Goal: Task Accomplishment & Management: Manage account settings

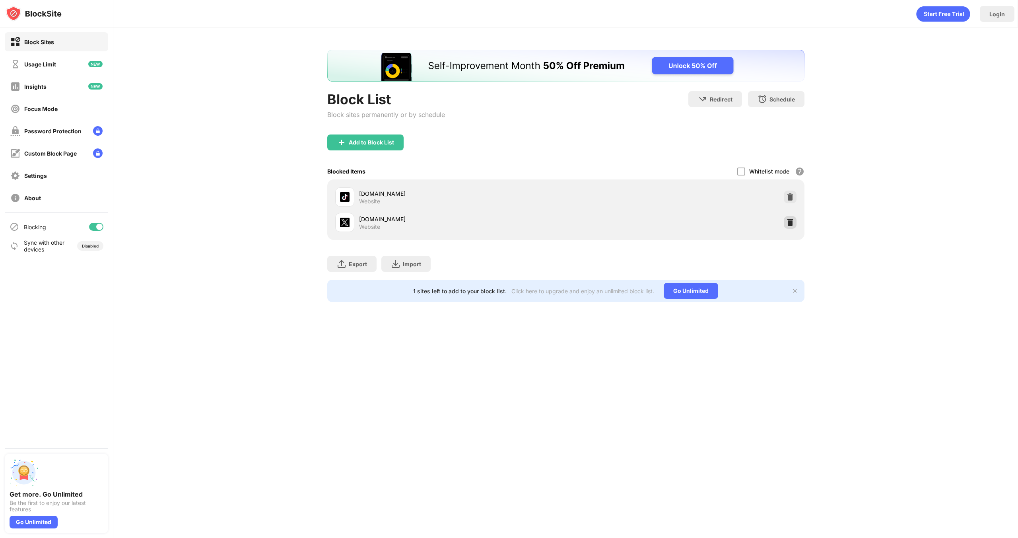
click at [790, 226] on div at bounding box center [790, 222] width 13 height 13
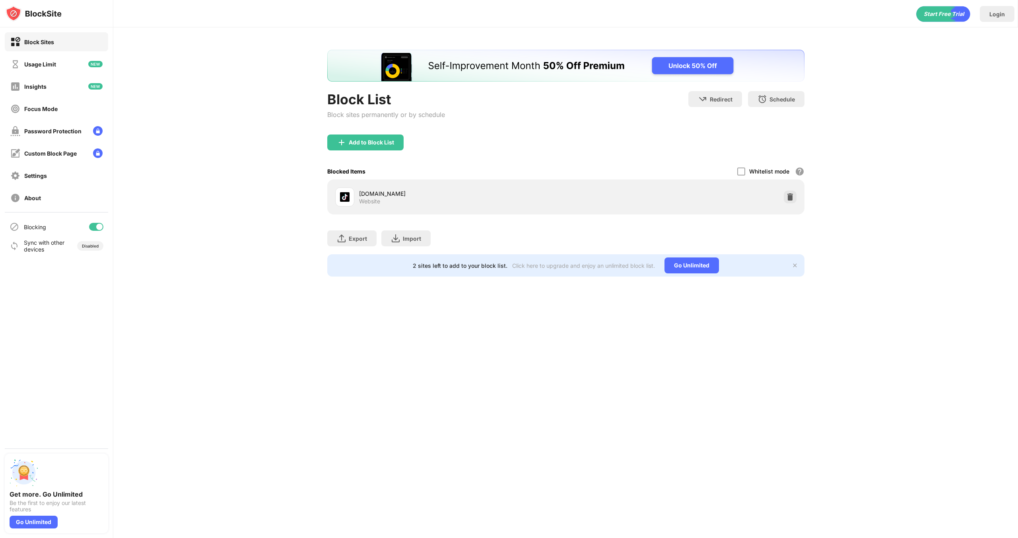
drag, startPoint x: 401, startPoint y: 150, endPoint x: 395, endPoint y: 144, distance: 8.2
click at [400, 150] on div "Add to Block List" at bounding box center [365, 142] width 76 height 16
click at [393, 141] on div at bounding box center [509, 291] width 449 height 377
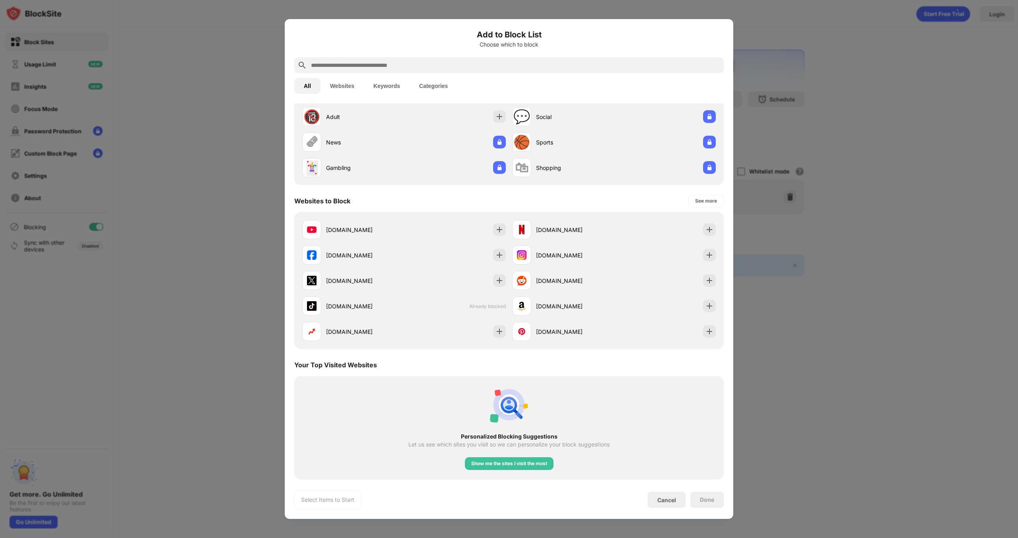
scroll to position [33, 0]
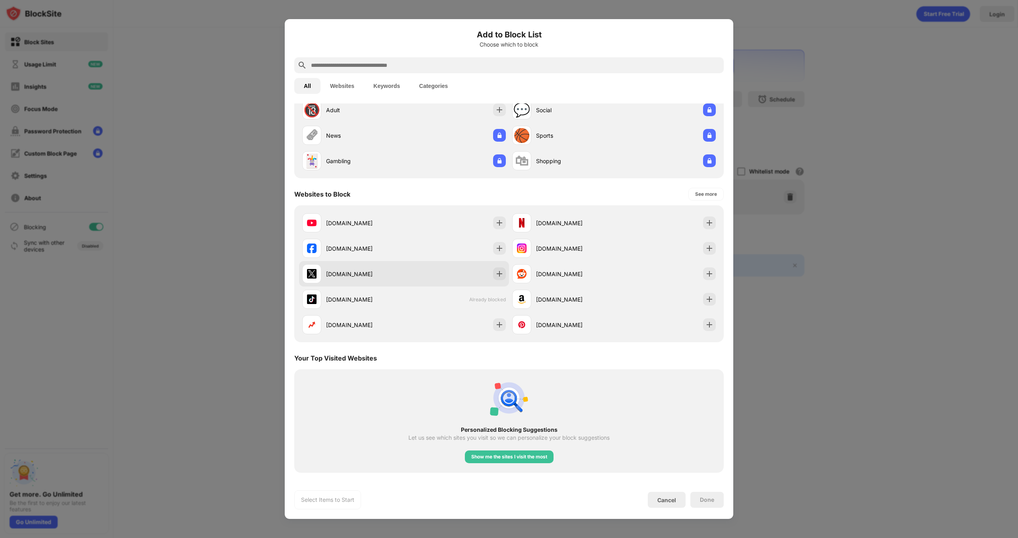
click at [488, 269] on div "[DOMAIN_NAME]" at bounding box center [404, 273] width 210 height 25
click at [690, 492] on div "Cancel Done" at bounding box center [686, 500] width 76 height 16
click at [699, 497] on div "Done" at bounding box center [707, 500] width 33 height 16
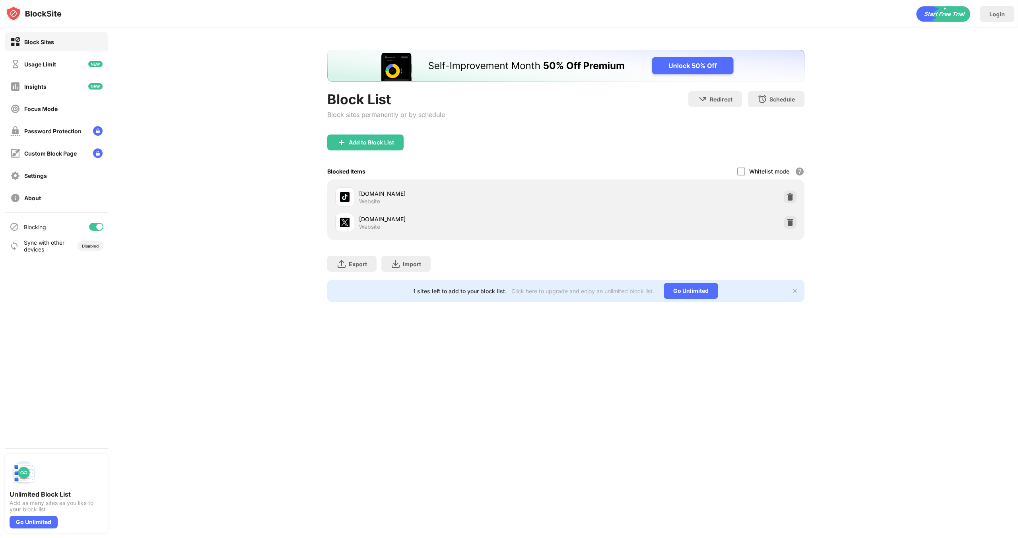
drag, startPoint x: 387, startPoint y: 125, endPoint x: 382, endPoint y: 147, distance: 22.1
click at [387, 125] on div "Block List Block sites permanently or by schedule" at bounding box center [386, 112] width 118 height 43
click at [382, 147] on div "Add to Block List" at bounding box center [365, 142] width 76 height 16
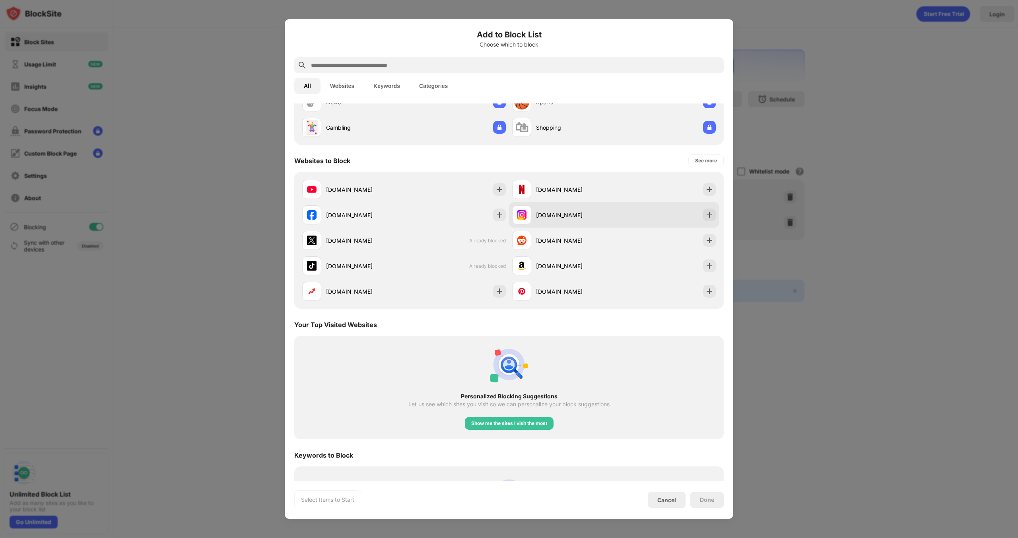
scroll to position [72, 0]
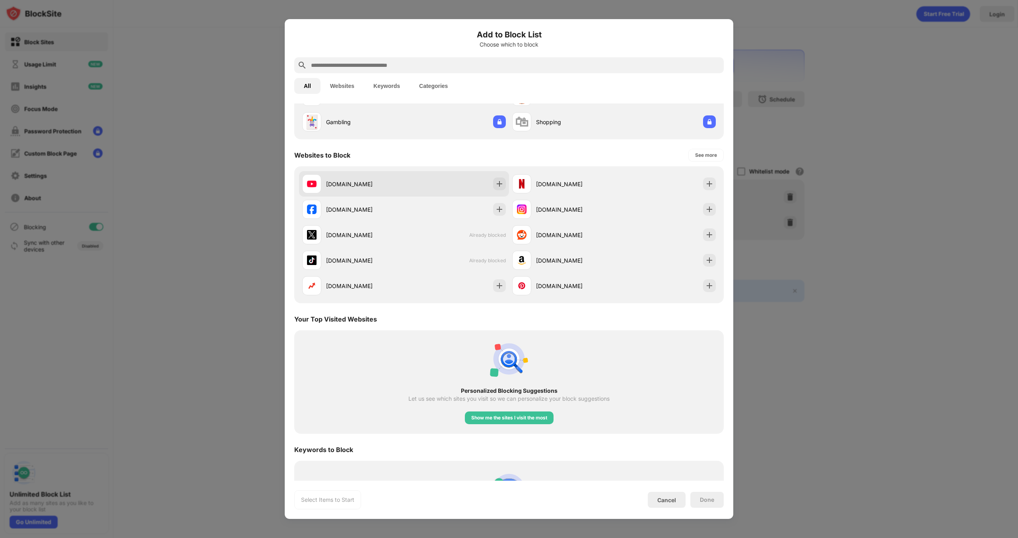
click at [496, 182] on img at bounding box center [500, 184] width 8 height 8
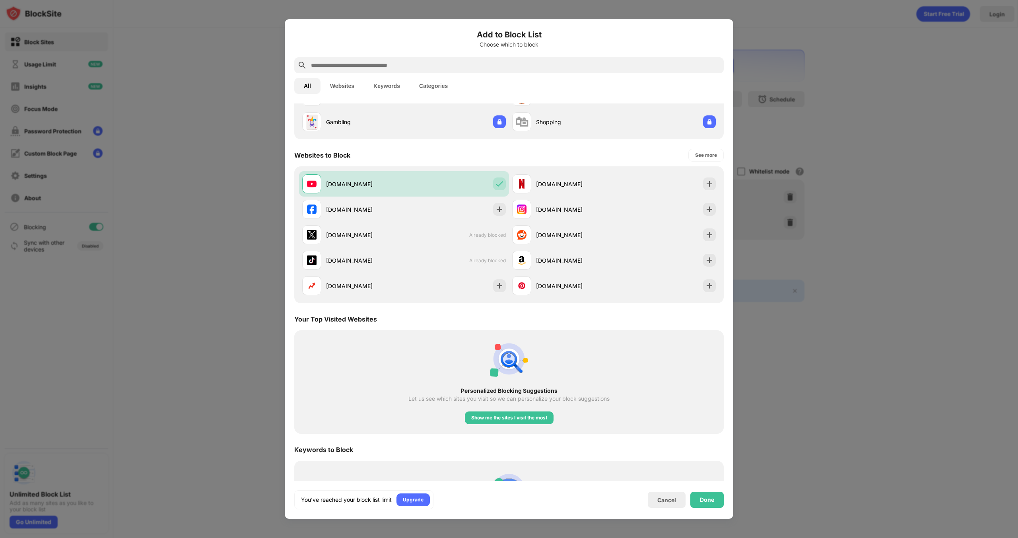
click at [726, 504] on div "Add to Block List Choose which to block All Websites Keywords Categories Catego…" at bounding box center [509, 269] width 449 height 500
click at [700, 494] on div "Done" at bounding box center [707, 500] width 33 height 16
